Goal: Task Accomplishment & Management: Use online tool/utility

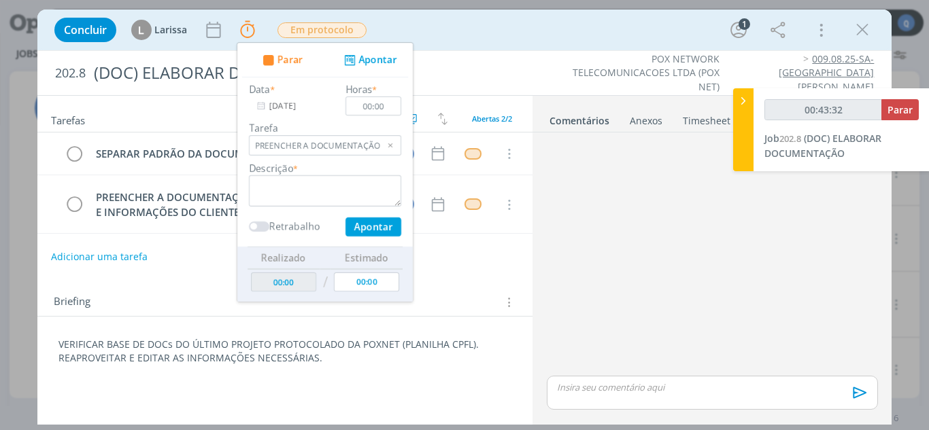
click at [458, 264] on div "dialog" at bounding box center [711, 255] width 341 height 235
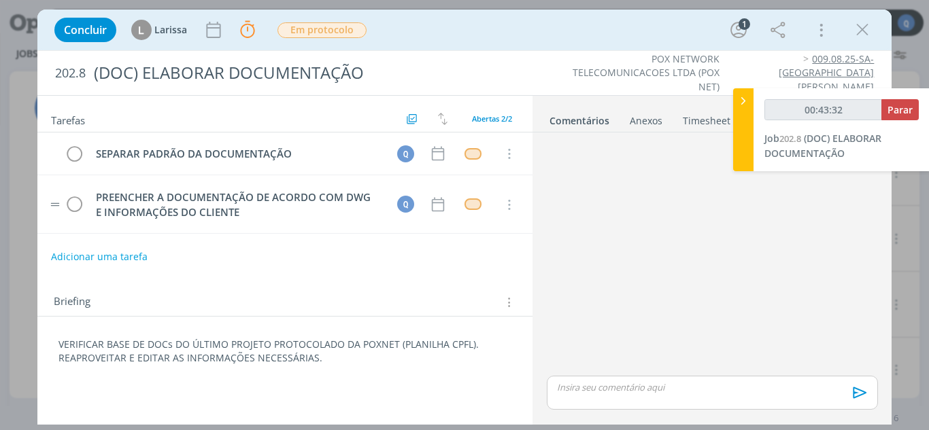
type input "00:43:33"
click at [458, 114] on span "Parar" at bounding box center [899, 109] width 25 height 13
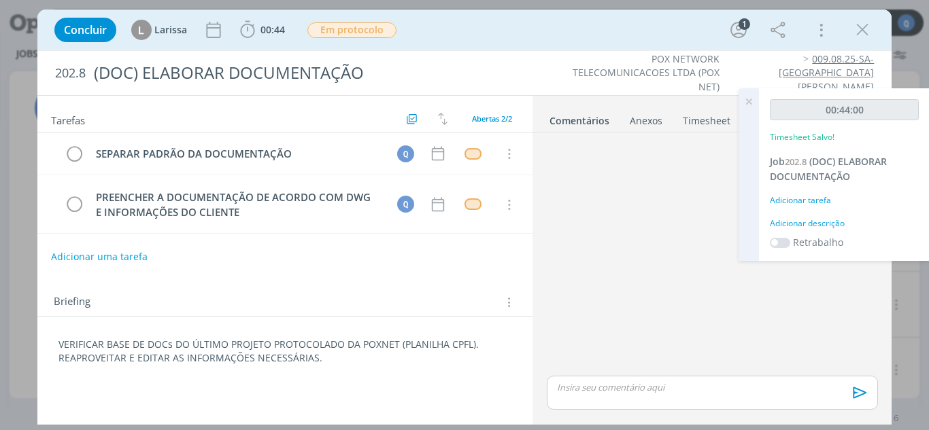
click at [458, 201] on div "Adicionar tarefa" at bounding box center [843, 200] width 149 height 12
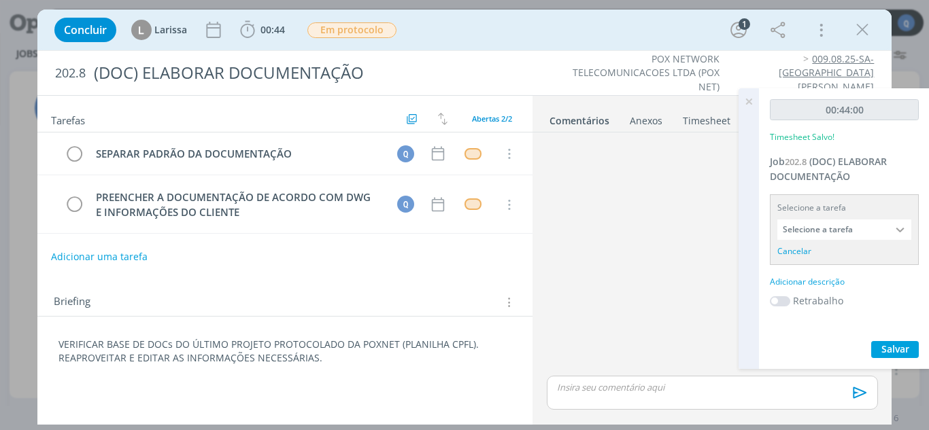
click at [458, 235] on input "Selecione a tarefa" at bounding box center [844, 230] width 134 height 20
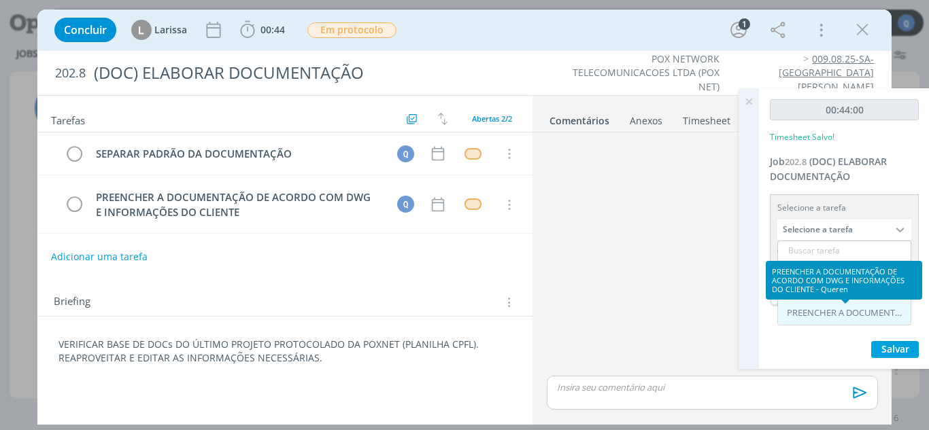
click at [458, 318] on div "PREENCHER A DOCUMENTAÇÃO DE ACORDO COM DWG E INFORMAÇÕES DO CLIENTE - Queren" at bounding box center [845, 313] width 118 height 11
type input "PREENCHER A DOCUMENTAÇÃO DE ACORDO COM DWG E INFORMAÇÕES DO CLIENTE"
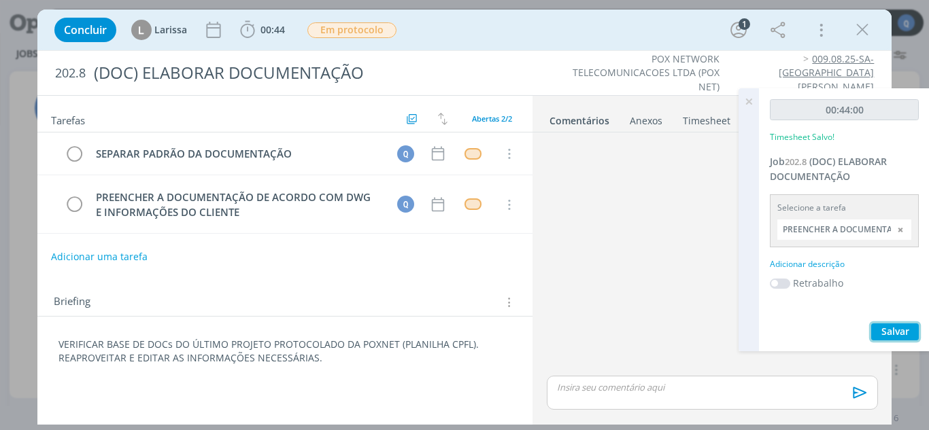
click at [458, 326] on span "Salvar" at bounding box center [895, 331] width 28 height 13
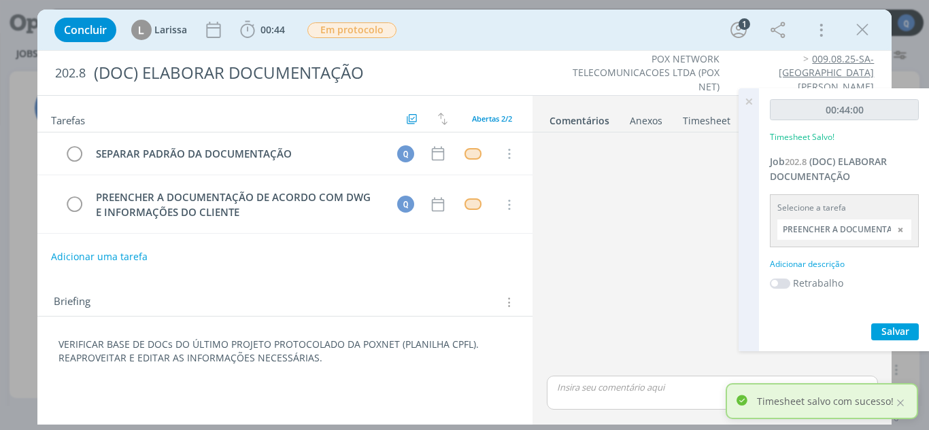
click at [458, 109] on icon at bounding box center [748, 101] width 24 height 27
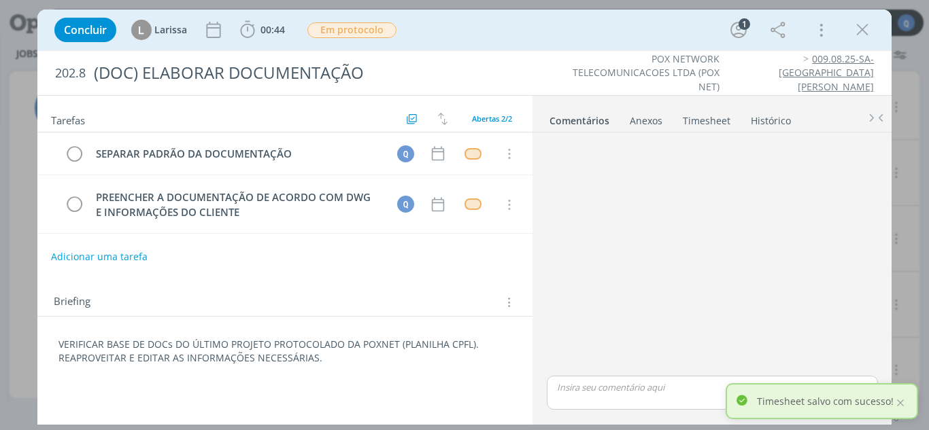
click at [458, 119] on link "Timesheet" at bounding box center [706, 118] width 49 height 20
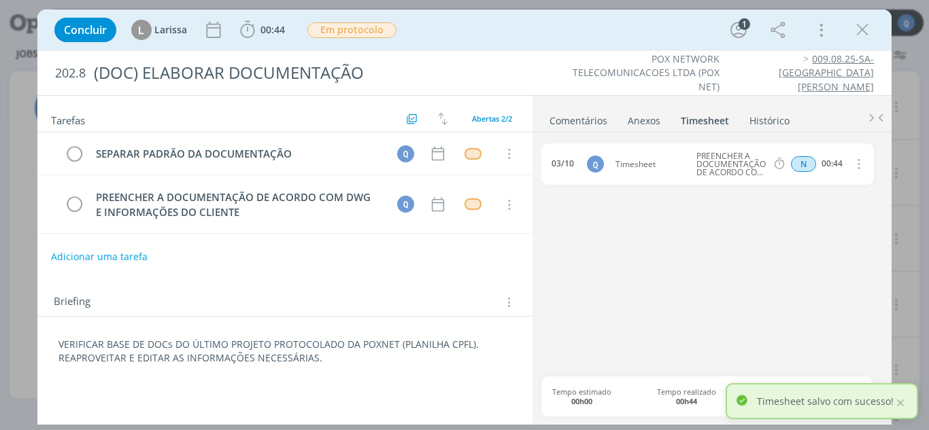
click at [458, 301] on div "03/10 Q Timesheet PREENCHER A DOCUMENTAÇÃO DE ACORDO COM DWG E INFORMAÇÕES DO C…" at bounding box center [711, 259] width 341 height 233
click at [458, 155] on div "dialog" at bounding box center [472, 154] width 17 height 12
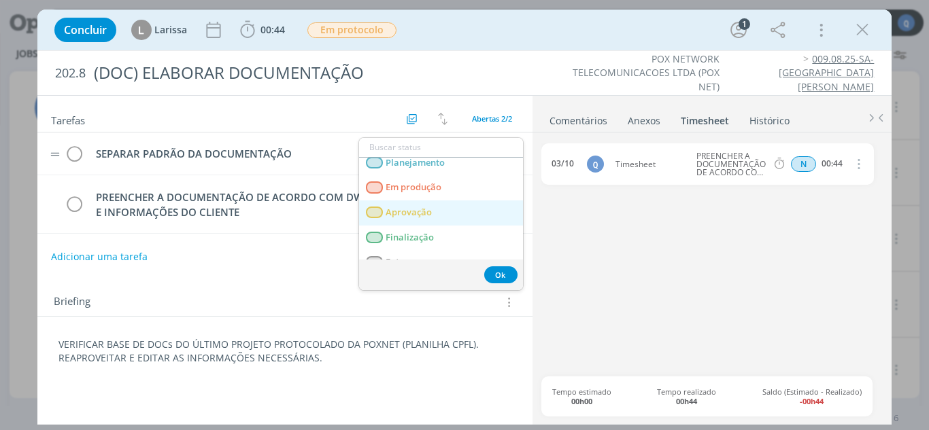
scroll to position [48, 0]
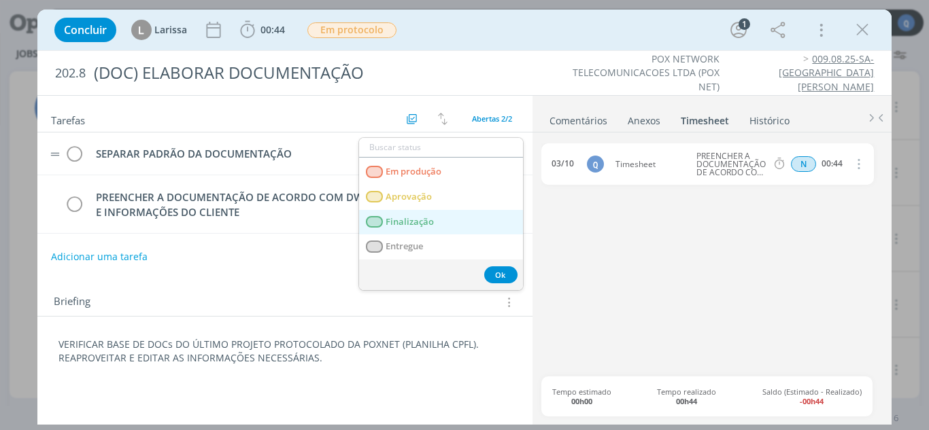
click at [437, 223] on link "Finalização" at bounding box center [441, 222] width 164 height 25
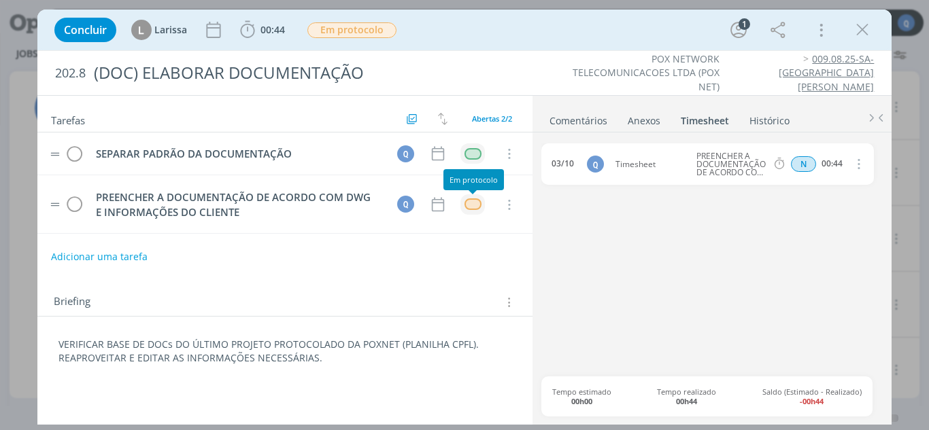
click at [458, 197] on td "dialog" at bounding box center [472, 204] width 24 height 20
click at [458, 205] on div "dialog" at bounding box center [472, 204] width 17 height 12
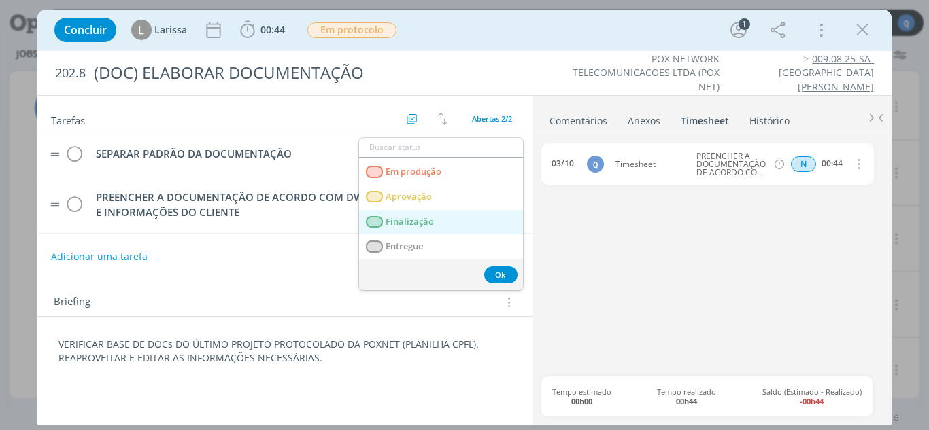
click at [442, 230] on link "Finalização" at bounding box center [441, 222] width 164 height 25
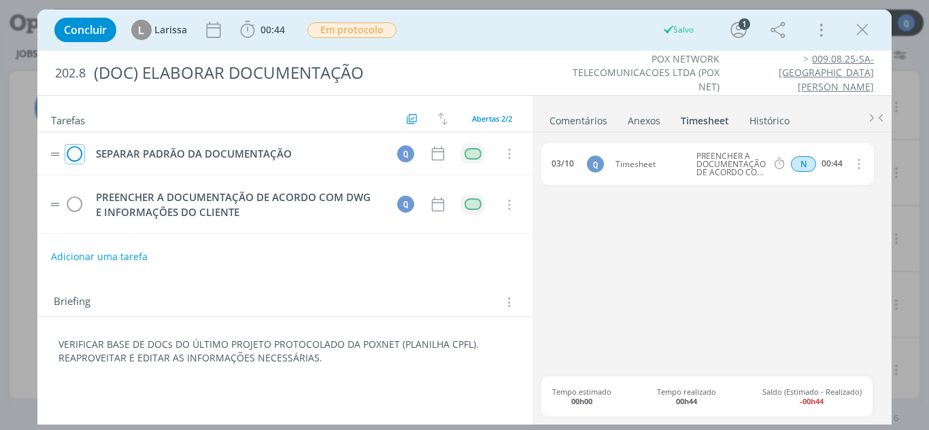
click at [80, 154] on icon "dialog" at bounding box center [74, 154] width 19 height 20
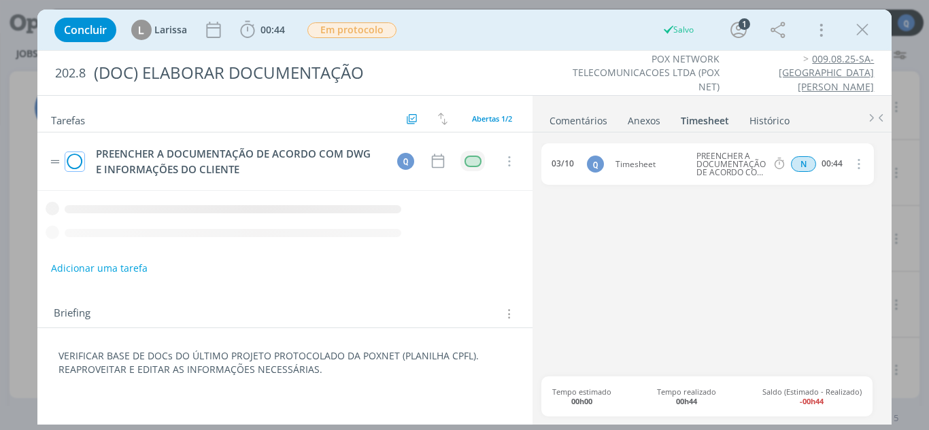
click at [78, 167] on icon "dialog" at bounding box center [74, 162] width 19 height 20
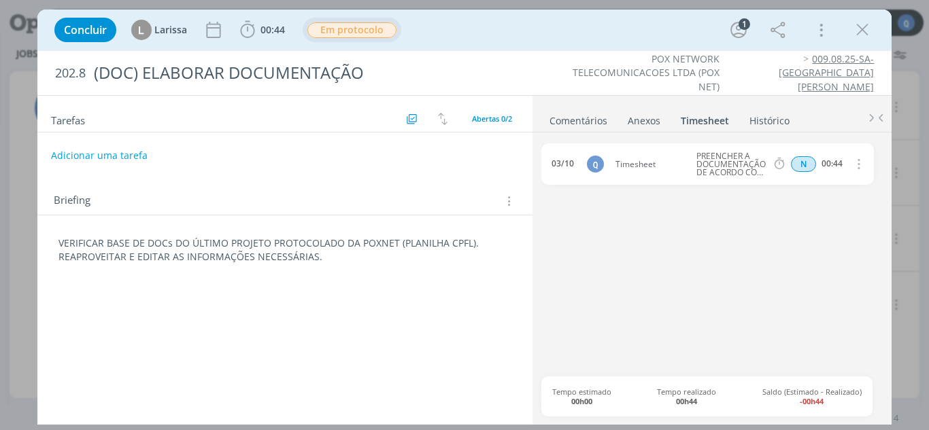
click at [345, 36] on span "Em protocolo" at bounding box center [351, 30] width 89 height 16
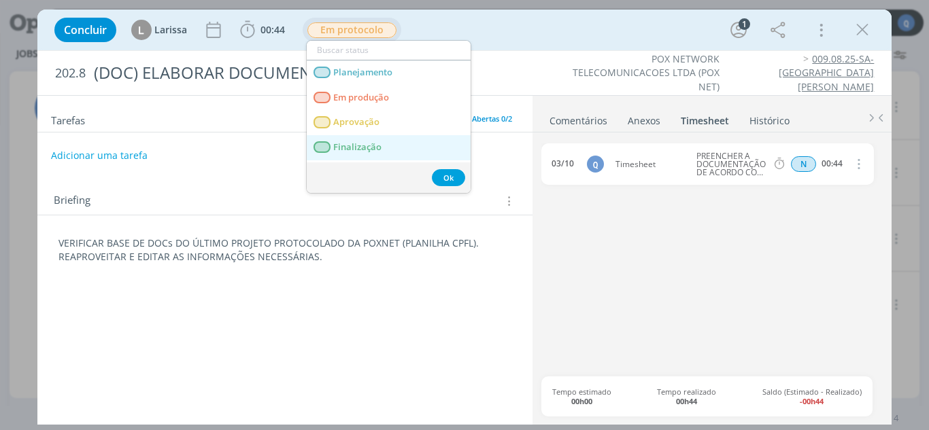
click at [371, 149] on span "Finalização" at bounding box center [357, 147] width 48 height 11
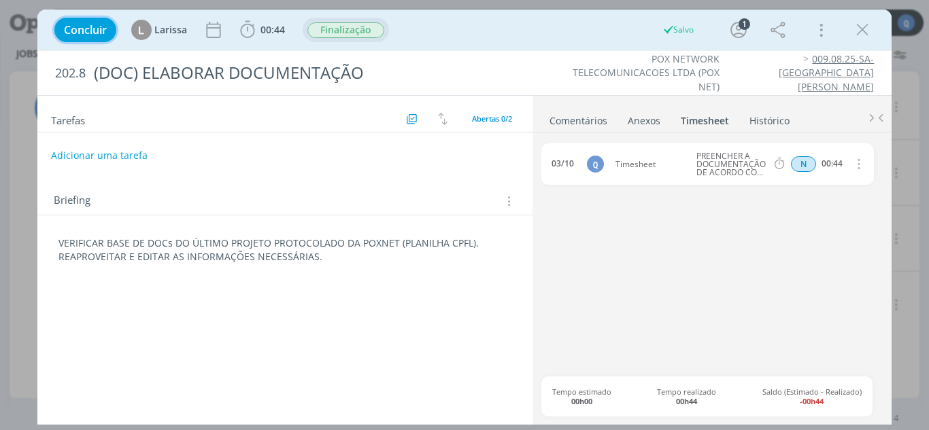
click at [98, 29] on span "Concluir" at bounding box center [85, 29] width 43 height 11
click at [458, 37] on div "dialog" at bounding box center [862, 30] width 24 height 24
click at [458, 32] on icon "dialog" at bounding box center [862, 30] width 20 height 20
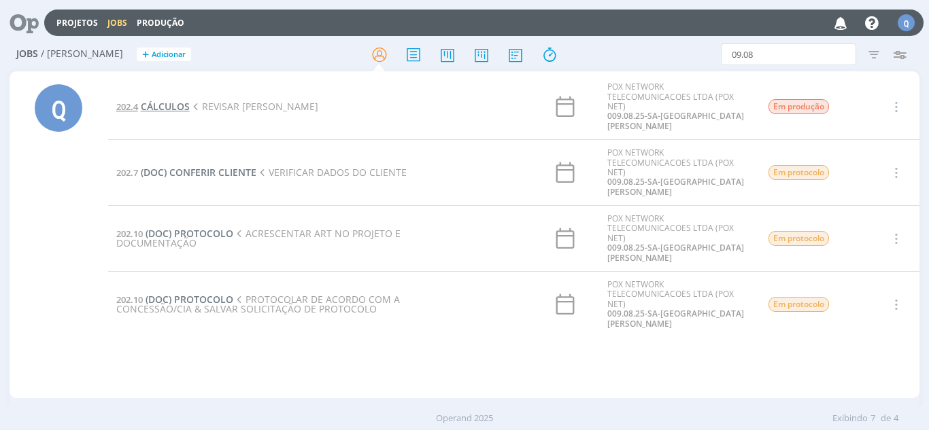
click at [158, 104] on span "CÁLCULOS" at bounding box center [165, 106] width 49 height 13
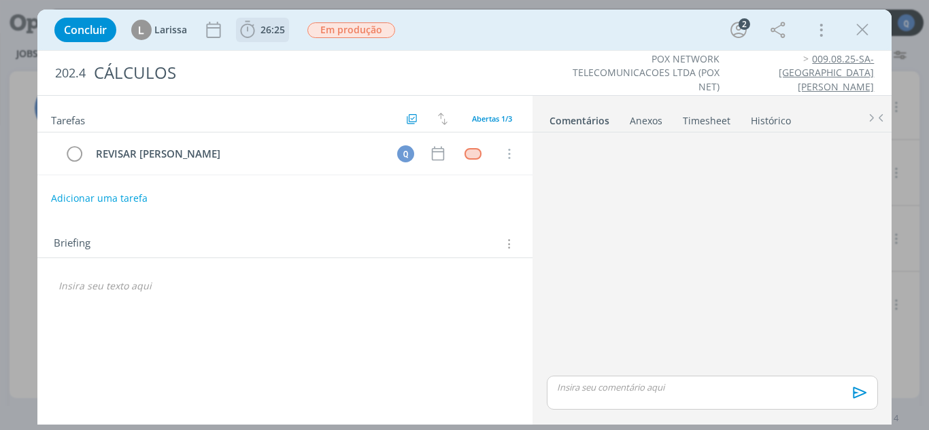
click at [262, 29] on span "26:25" at bounding box center [272, 29] width 24 height 13
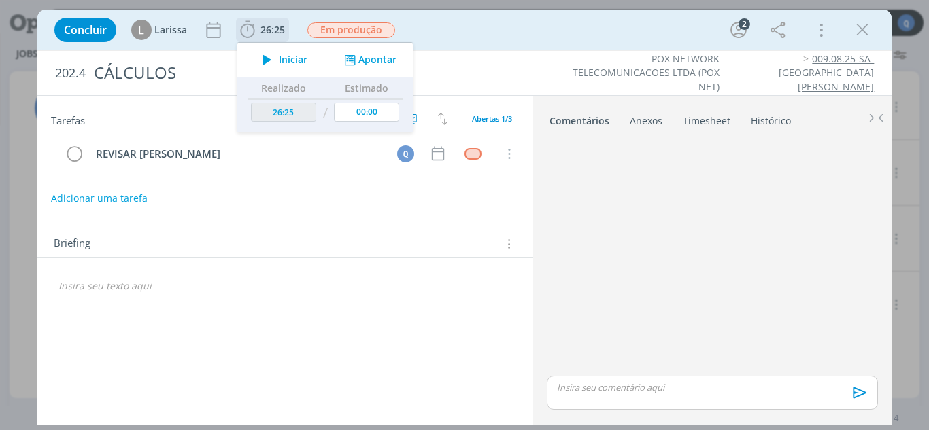
click at [276, 61] on icon "dialog" at bounding box center [267, 60] width 24 height 18
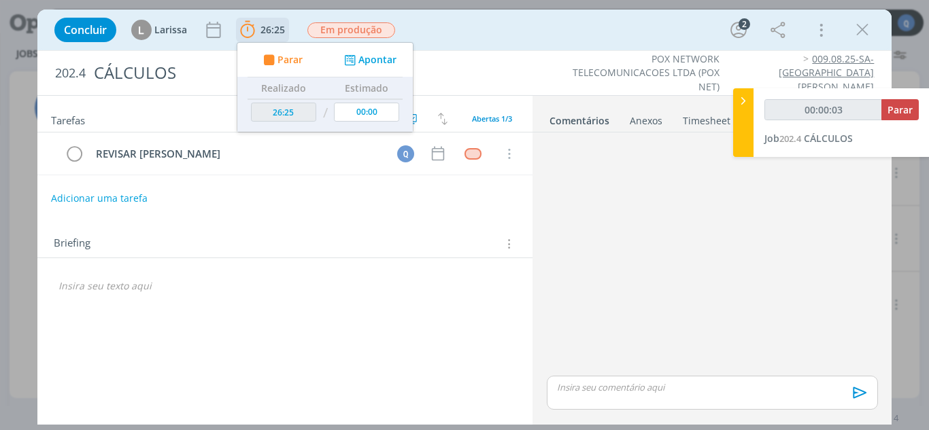
click at [379, 57] on button "Apontar" at bounding box center [369, 60] width 56 height 14
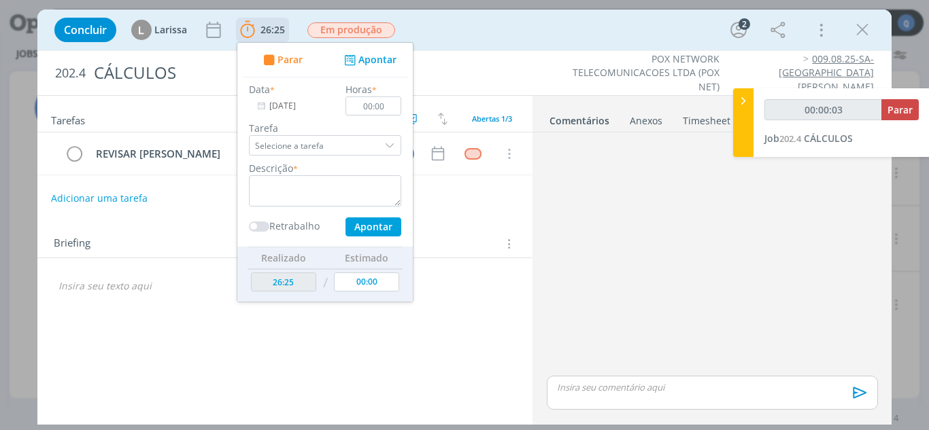
click at [392, 142] on div "dialog" at bounding box center [391, 145] width 20 height 20
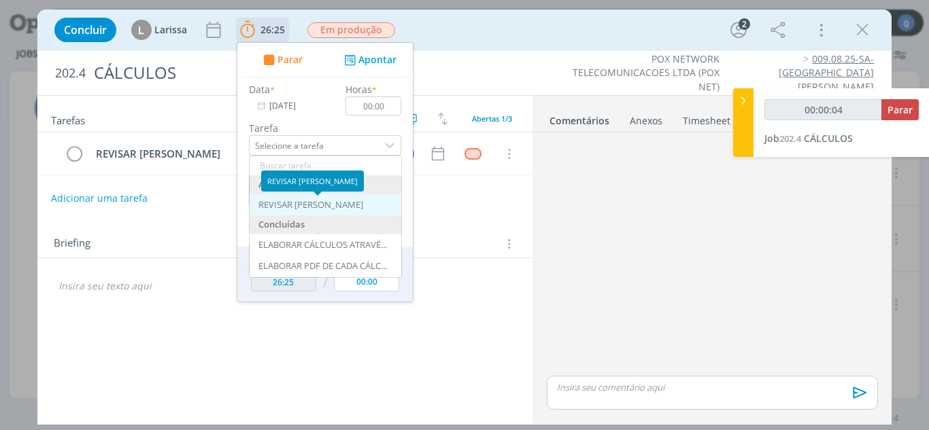
type input "00:00:05"
click at [327, 200] on div "REVISAR [PERSON_NAME]" at bounding box center [310, 205] width 105 height 11
type input "REVISAR [PERSON_NAME]"
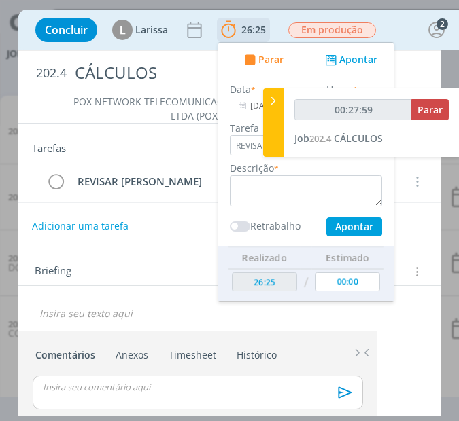
type input "00:28:59"
